Goal: Ask a question: Seek information or help from site administrators or community

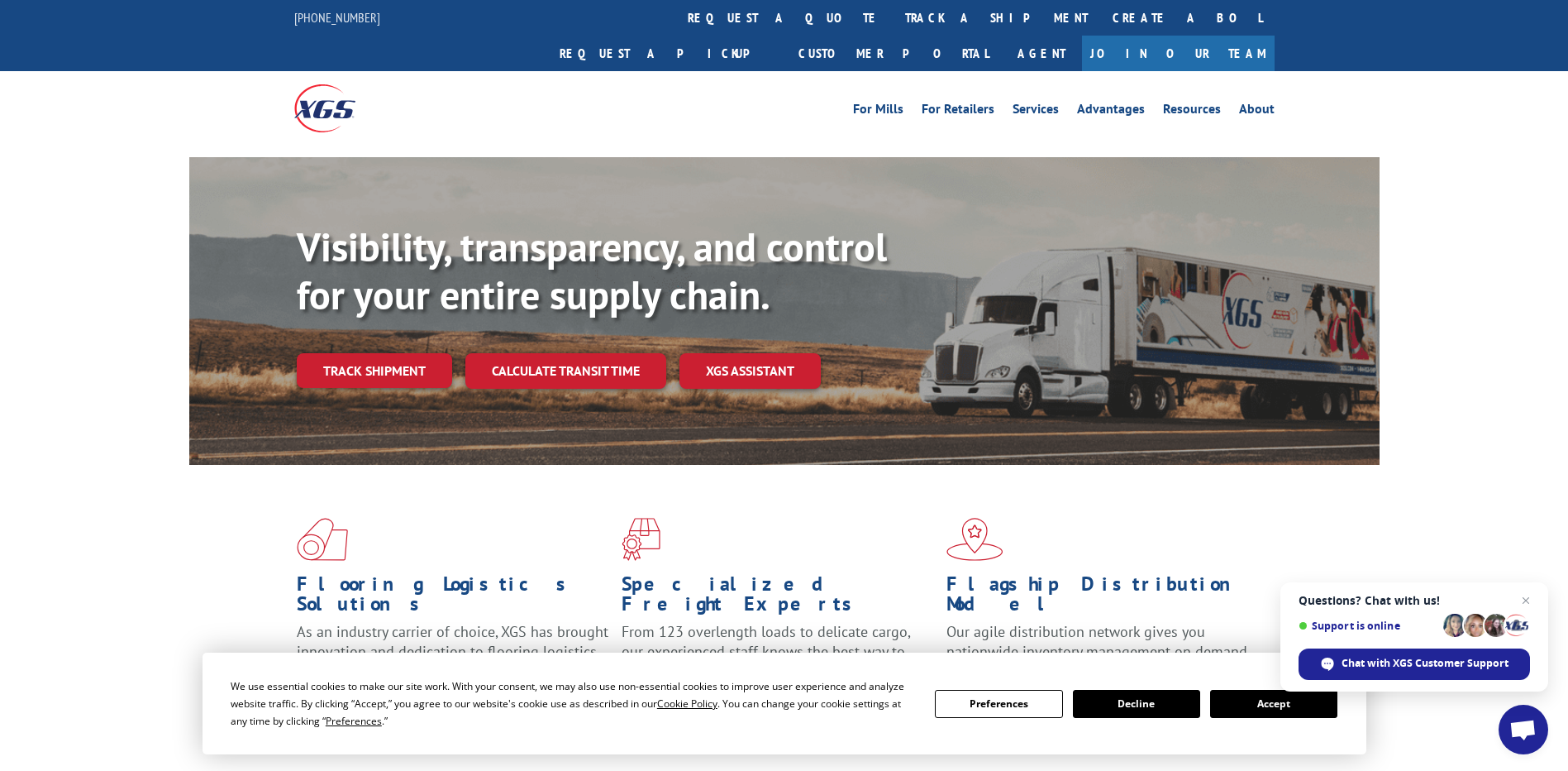
click at [1515, 730] on span "Open chat" at bounding box center [1523, 731] width 28 height 23
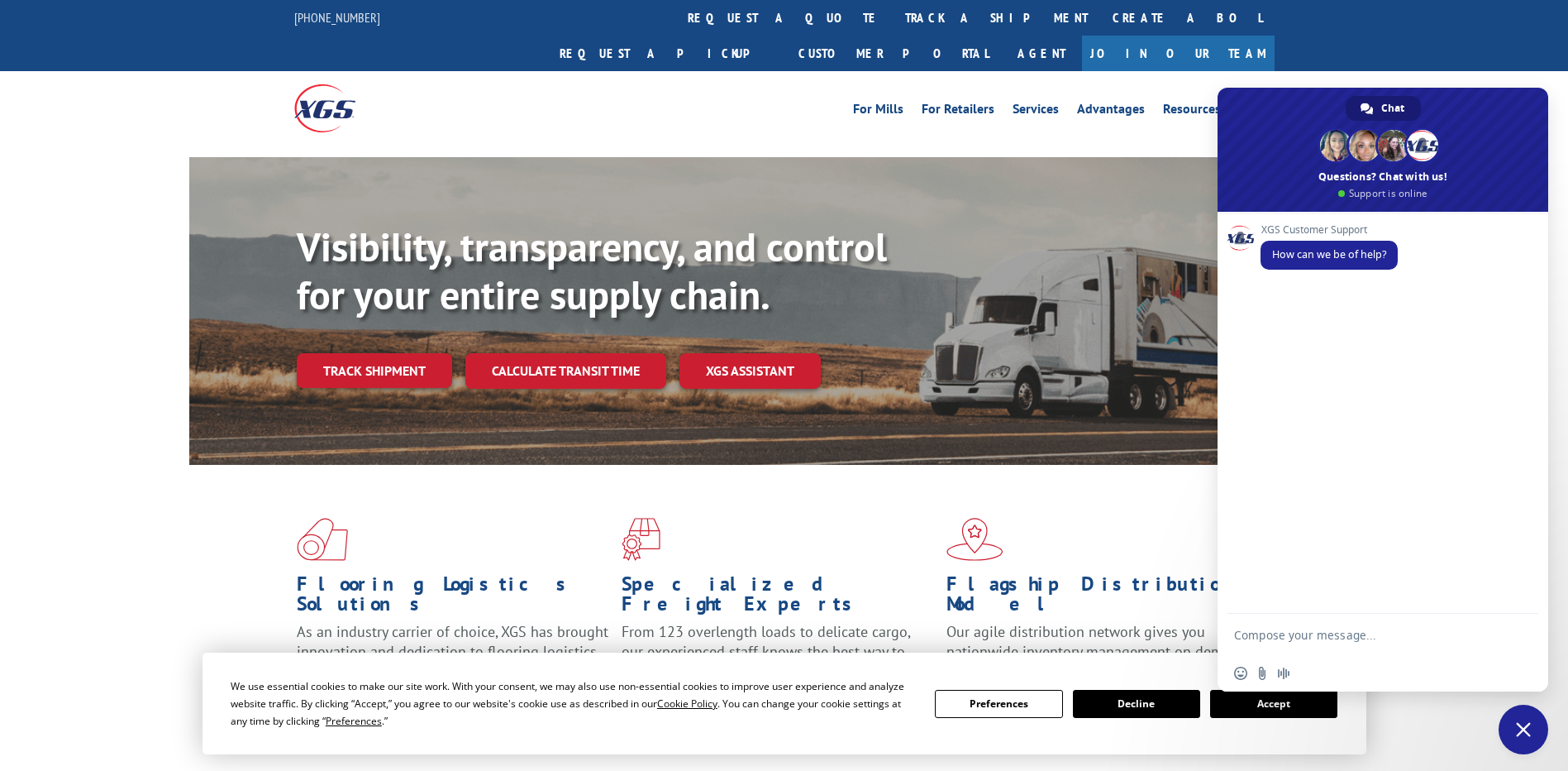
click at [1307, 637] on textarea "Compose your message..." at bounding box center [1366, 634] width 264 height 41
type textarea "Hi I want to know the status of pickup"
click at [1506, 369] on div "XGS Customer Support How can we be of help?" at bounding box center [1383, 406] width 331 height 387
click at [1514, 619] on span "Send" at bounding box center [1519, 619] width 12 height 12
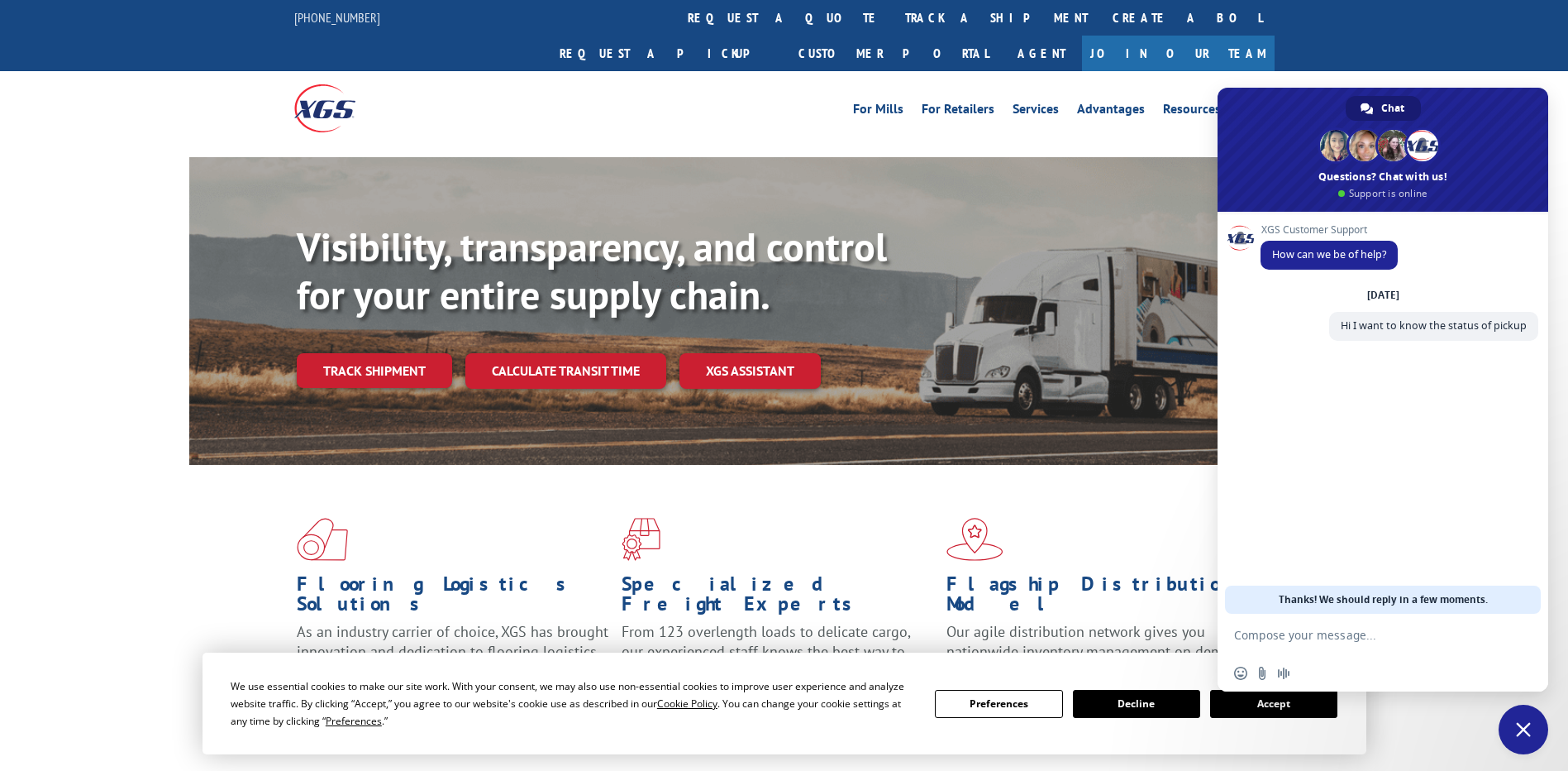
click at [1310, 640] on textarea "Compose your message..." at bounding box center [1366, 634] width 264 height 41
paste textarea "527253641"
type textarea "PU 527253641"
click at [1529, 644] on span "Send" at bounding box center [1518, 635] width 28 height 28
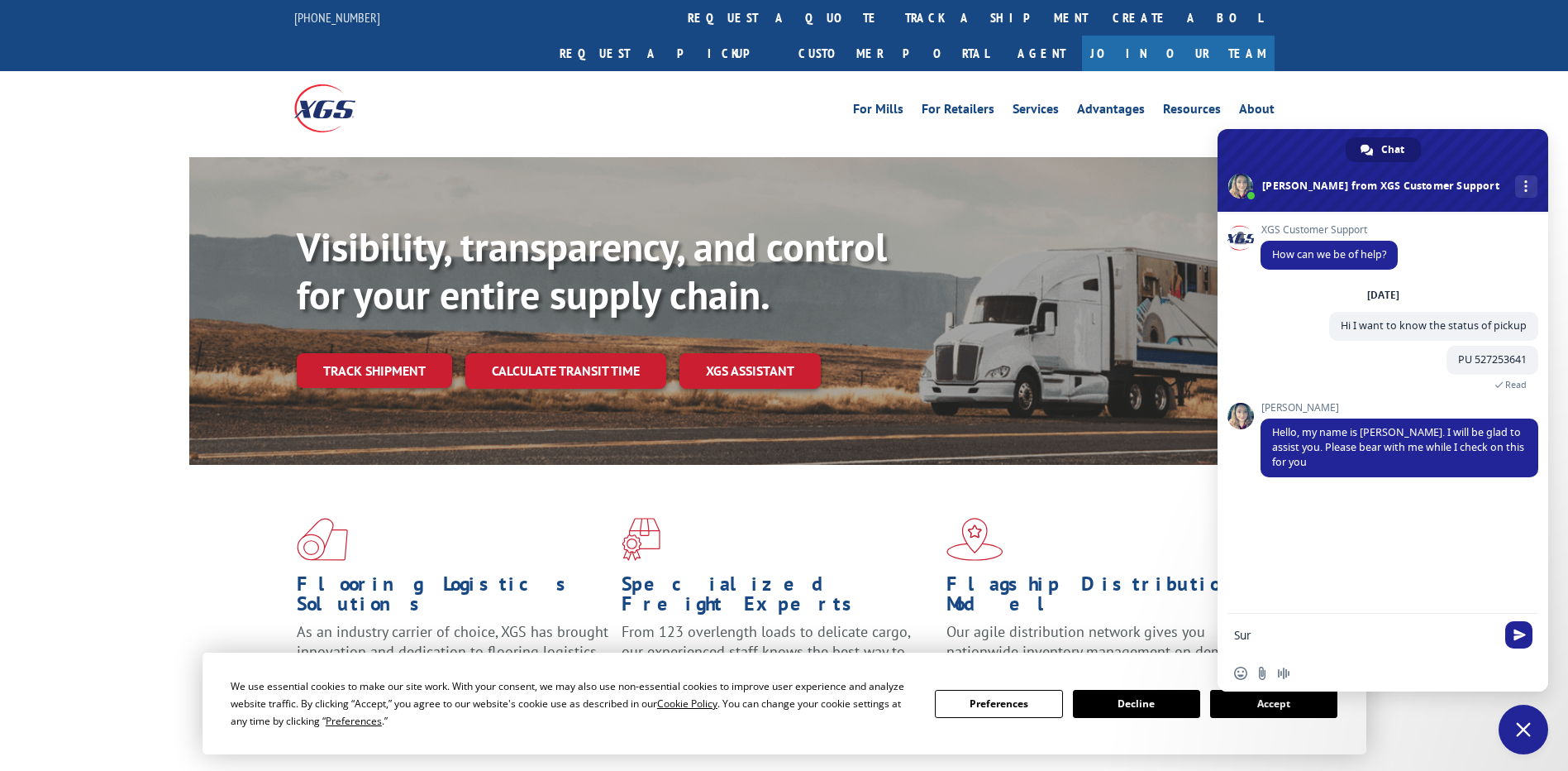
type textarea "Sure"
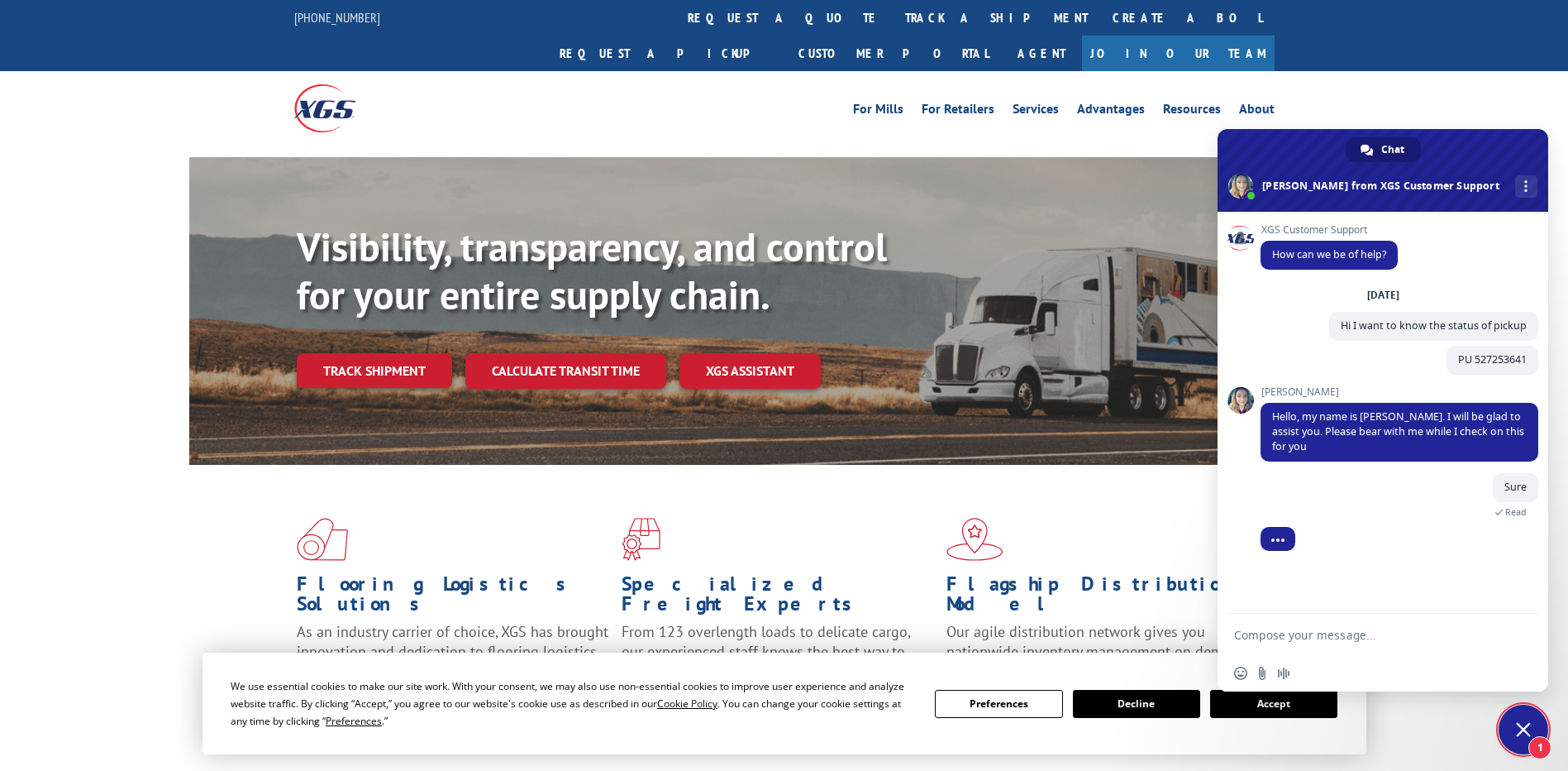
scroll to position [24, 0]
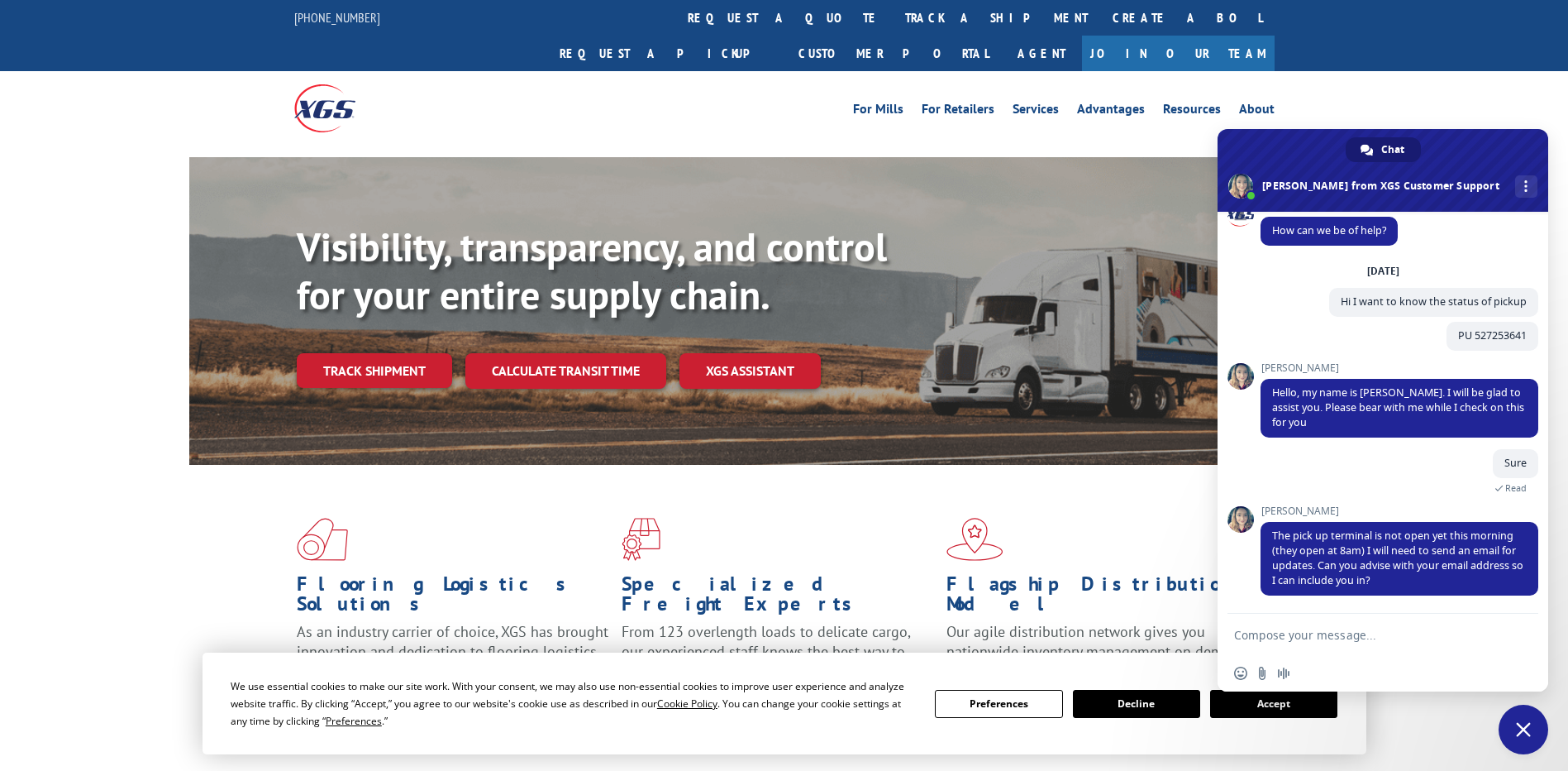
click at [1354, 636] on textarea "Compose your message..." at bounding box center [1366, 634] width 264 height 41
type textarea "No problem"
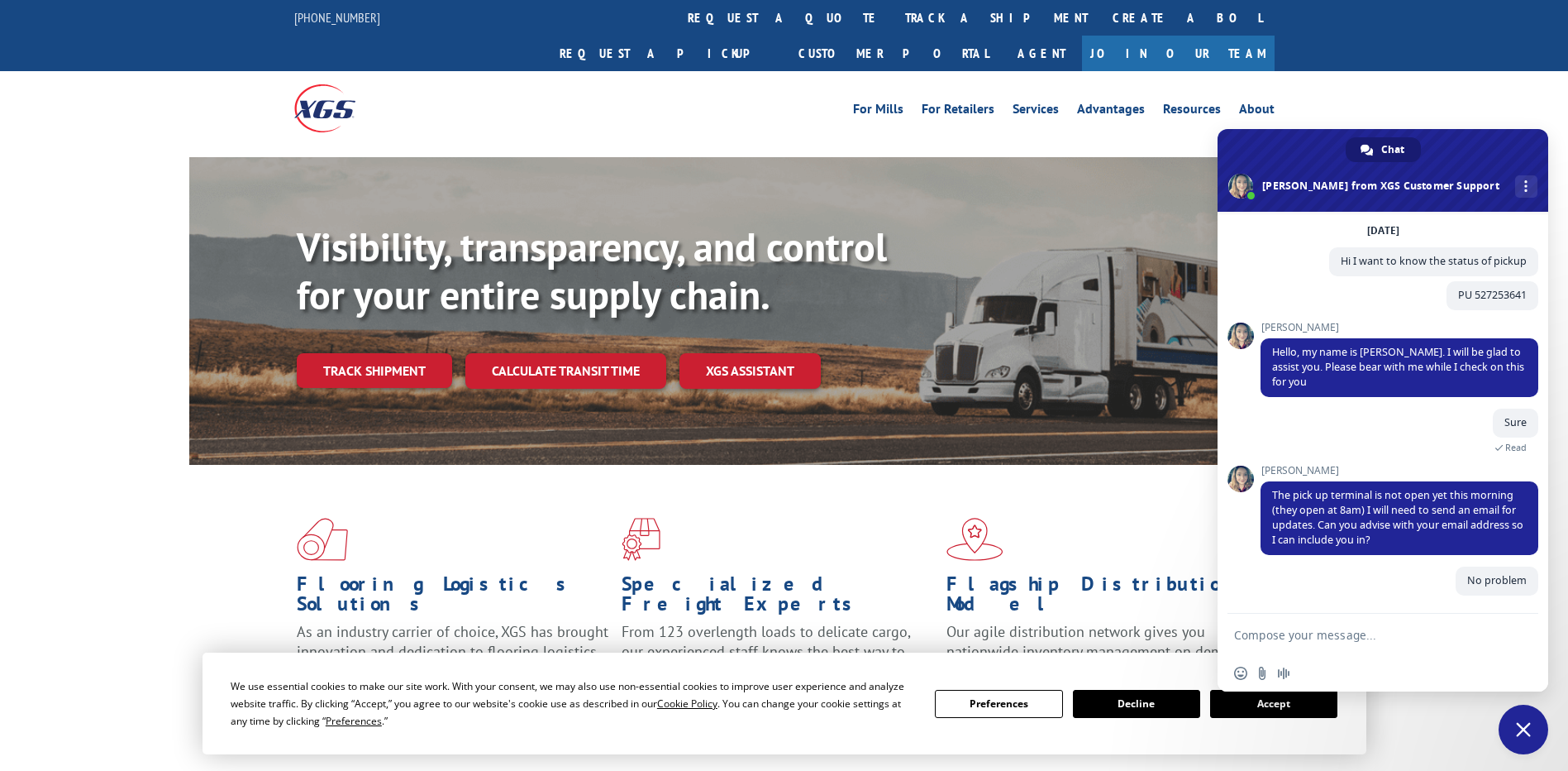
scroll to position [65, 0]
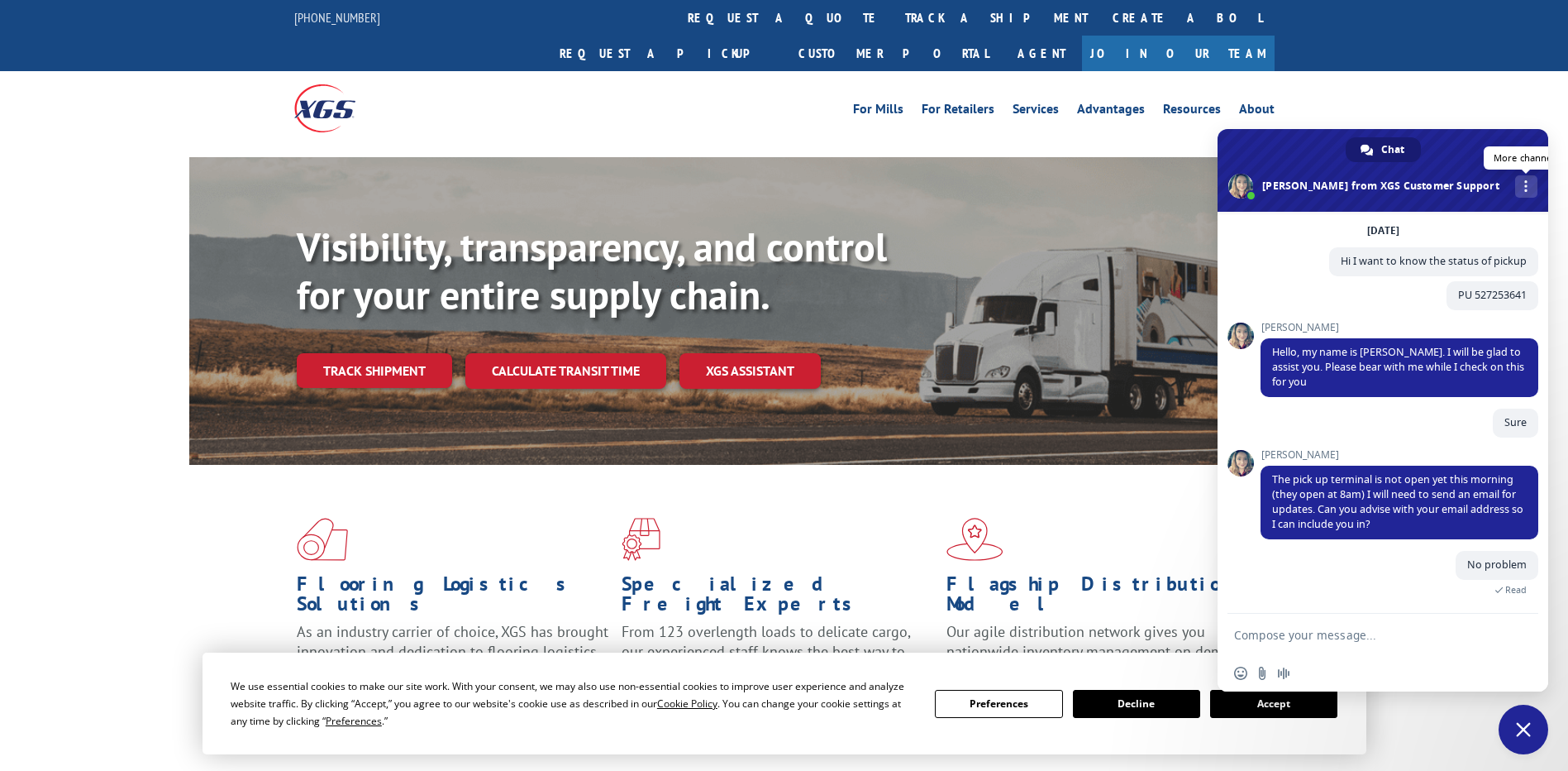
click at [1524, 185] on span at bounding box center [1525, 186] width 3 height 11
click at [1477, 160] on span at bounding box center [1383, 170] width 331 height 83
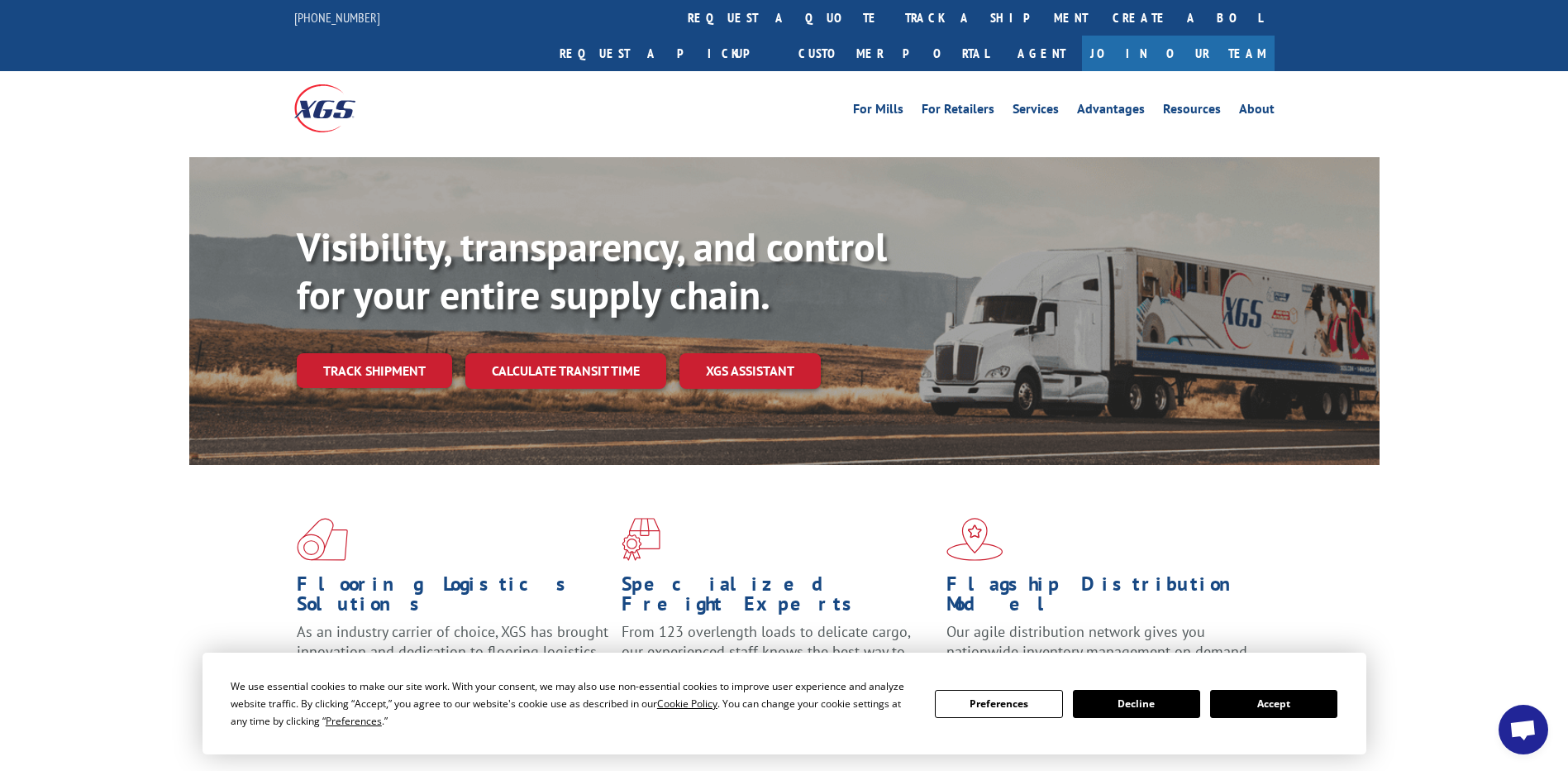
scroll to position [84, 0]
